Goal: Information Seeking & Learning: Learn about a topic

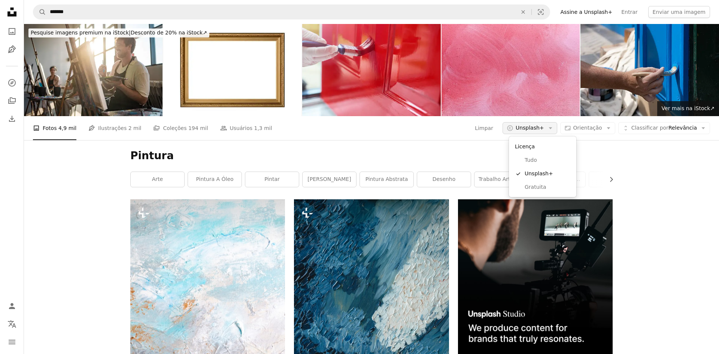
click at [534, 129] on span "Unsplash+" at bounding box center [530, 127] width 28 height 7
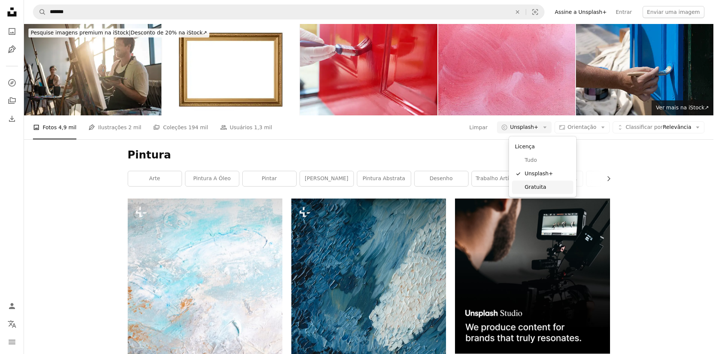
click at [527, 187] on span "Gratuita" at bounding box center [548, 187] width 46 height 7
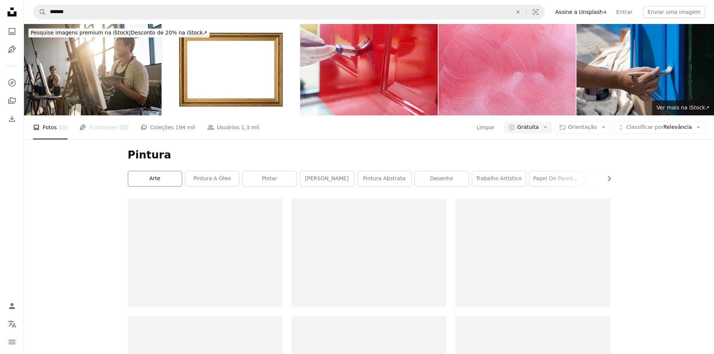
click at [151, 181] on link "arte" at bounding box center [155, 178] width 54 height 15
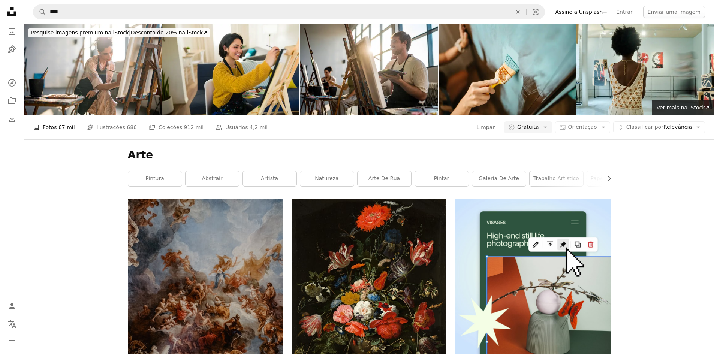
scroll to position [960, 0]
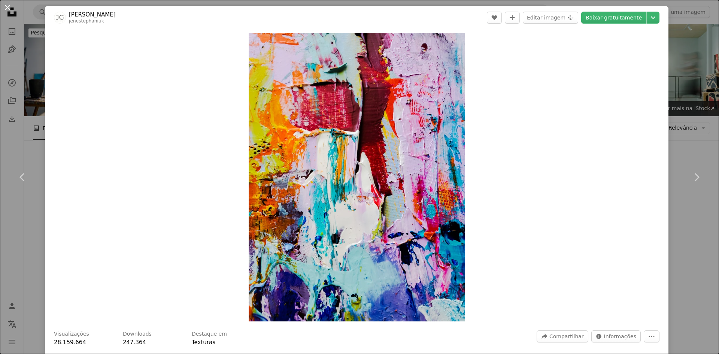
drag, startPoint x: 440, startPoint y: 201, endPoint x: 7, endPoint y: 6, distance: 474.7
click at [7, 6] on button "An X shape" at bounding box center [7, 7] width 9 height 9
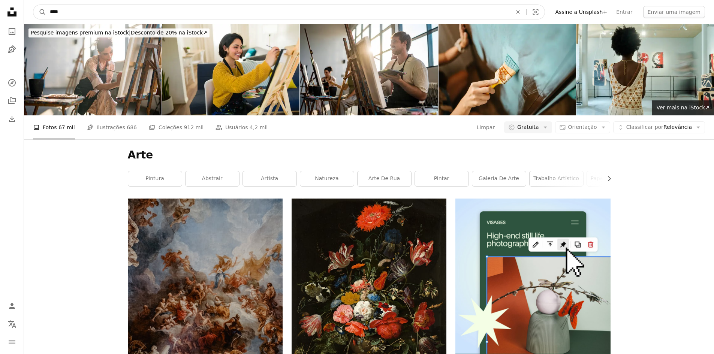
click at [72, 12] on input "****" at bounding box center [277, 12] width 463 height 14
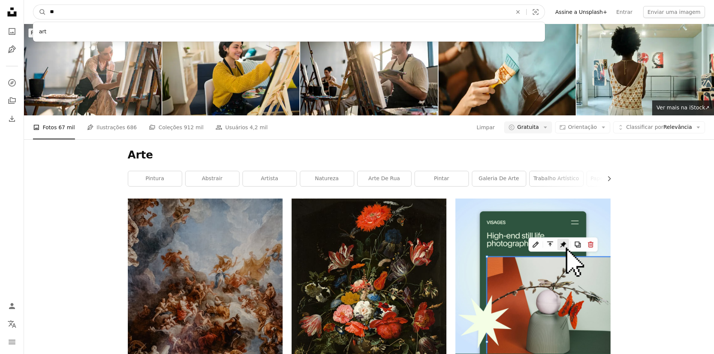
type input "*"
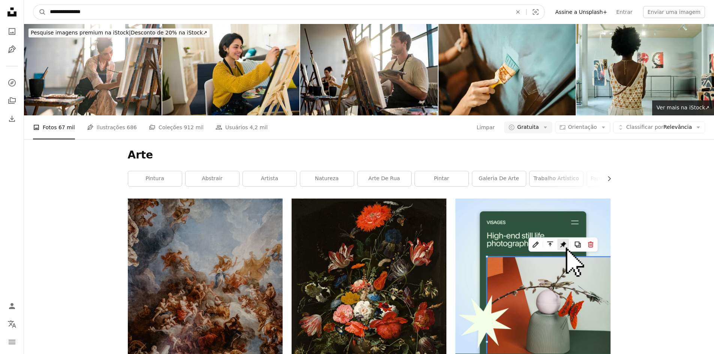
type input "**********"
click button "A magnifying glass" at bounding box center [39, 12] width 13 height 14
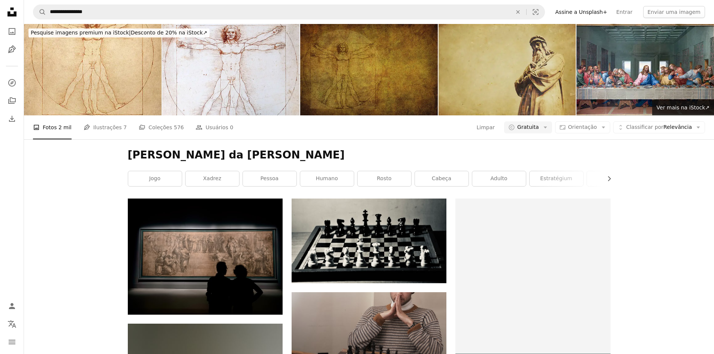
click at [359, 86] on img at bounding box center [368, 69] width 137 height 91
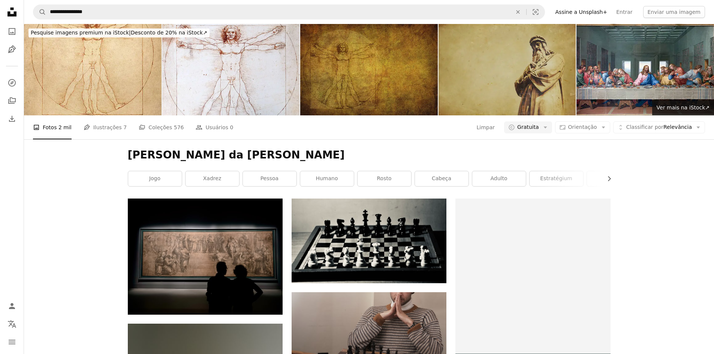
click at [466, 78] on img at bounding box center [506, 69] width 137 height 91
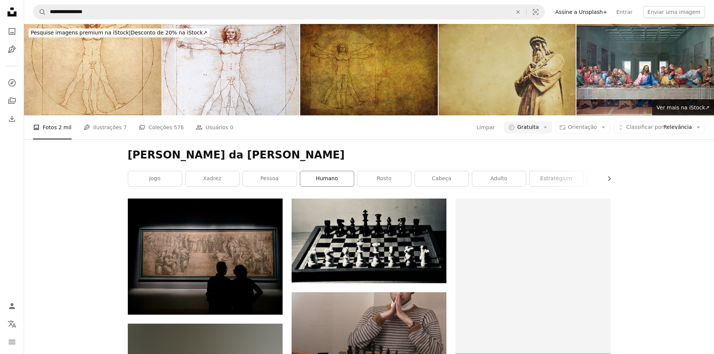
click at [324, 175] on link "humano" at bounding box center [327, 178] width 54 height 15
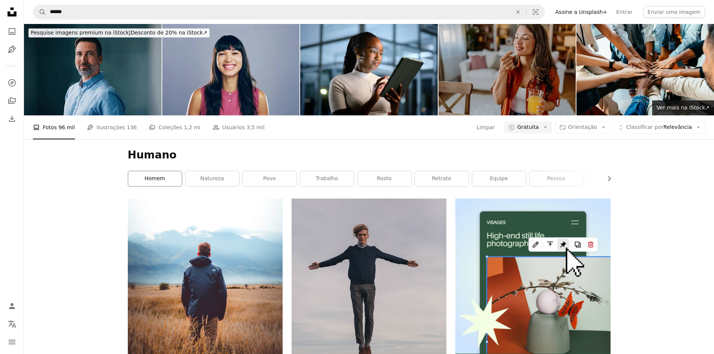
click at [168, 175] on link "homem" at bounding box center [155, 178] width 54 height 15
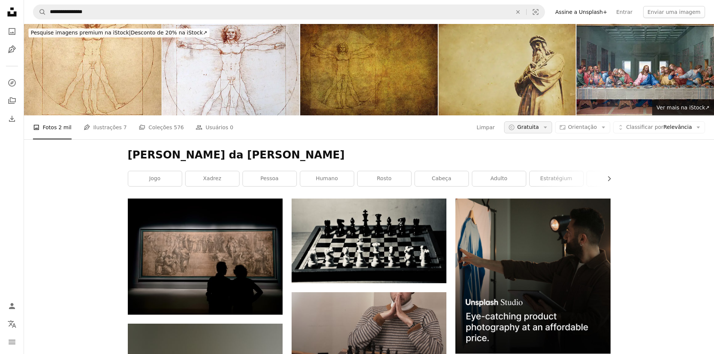
click at [515, 128] on icon "A copyright icon ©" at bounding box center [511, 127] width 7 height 7
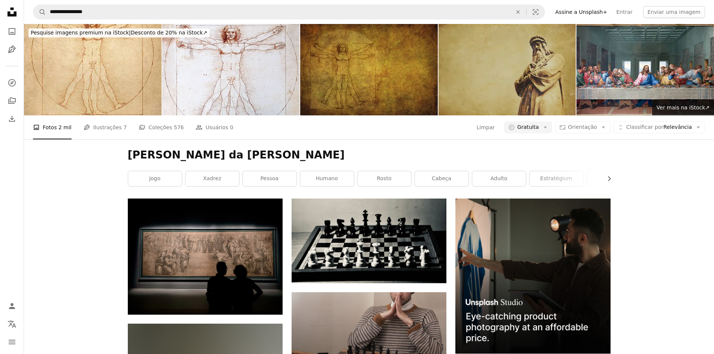
click at [517, 104] on img at bounding box center [506, 69] width 137 height 91
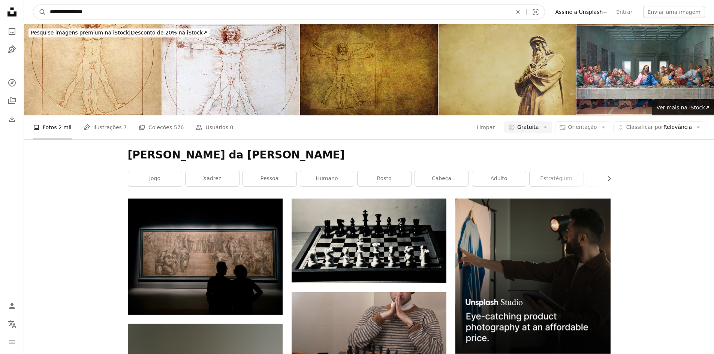
click at [220, 9] on input "**********" at bounding box center [277, 12] width 463 height 14
type input "*"
type input "*********"
click button "A magnifying glass" at bounding box center [39, 12] width 13 height 14
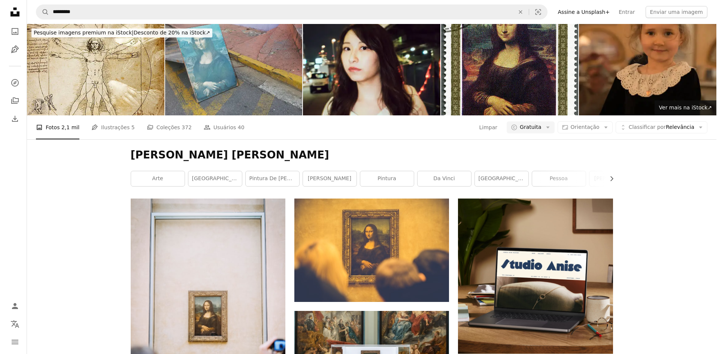
scroll to position [824, 0]
